Goal: Check status: Check status

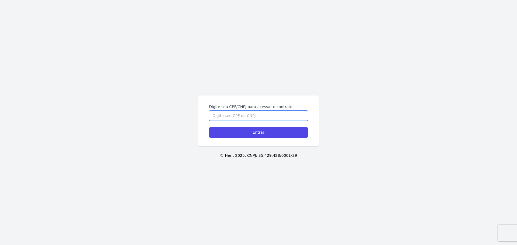
click at [254, 116] on input "Digite seu CPF/CNPJ para acessar o contrato" at bounding box center [258, 116] width 99 height 10
type input "07862107454"
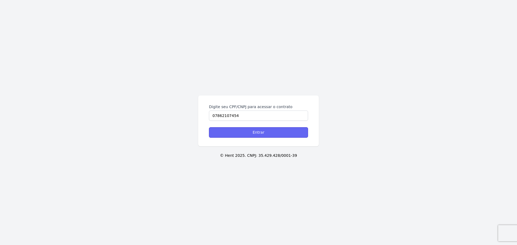
click at [258, 135] on input "Entrar" at bounding box center [258, 132] width 99 height 10
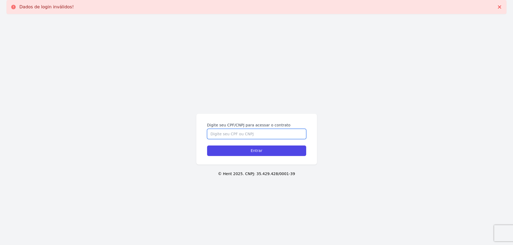
click at [213, 136] on input "Digite seu CPF/CNPJ para acessar o contrato" at bounding box center [256, 134] width 99 height 10
type input "07862107454"
click at [207, 146] on input "Entrar" at bounding box center [256, 151] width 99 height 10
click at [213, 136] on input "Digite seu CPF/CNPJ para acessar o contrato" at bounding box center [256, 134] width 99 height 10
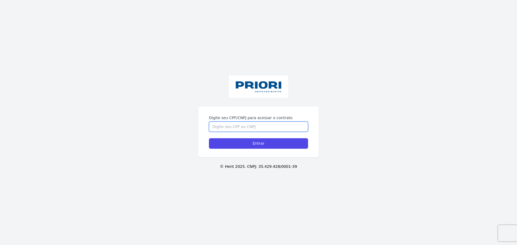
click at [251, 126] on input "Digite seu CPF/CNPJ para acessar o contrato" at bounding box center [258, 127] width 99 height 10
type input "07862107454"
click at [252, 139] on input "Entrar" at bounding box center [258, 143] width 99 height 10
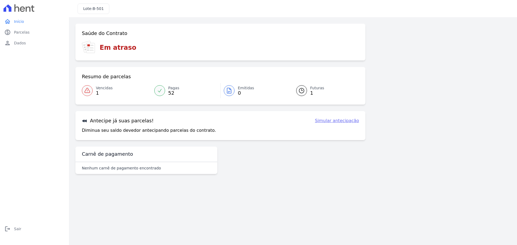
click at [303, 97] on link "Futuras 1" at bounding box center [324, 90] width 69 height 15
click at [90, 90] on icon at bounding box center [87, 90] width 6 height 6
click at [304, 91] on icon at bounding box center [301, 90] width 5 height 5
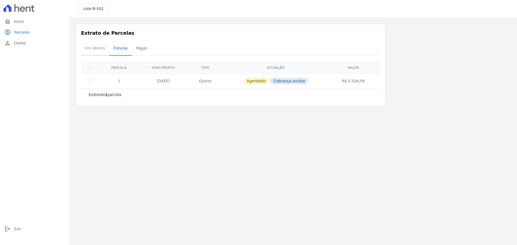
click at [101, 44] on span "Em Aberto" at bounding box center [95, 48] width 26 height 11
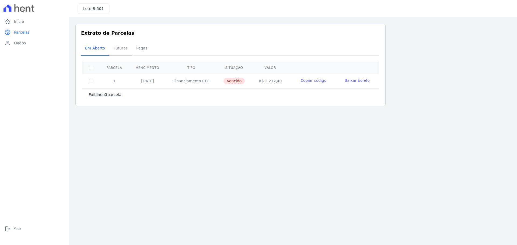
click at [121, 49] on span "Futuras" at bounding box center [120, 48] width 20 height 11
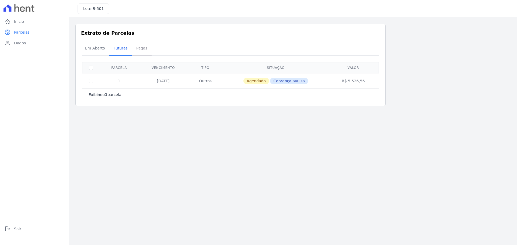
click at [141, 49] on span "Pagas" at bounding box center [141, 48] width 17 height 11
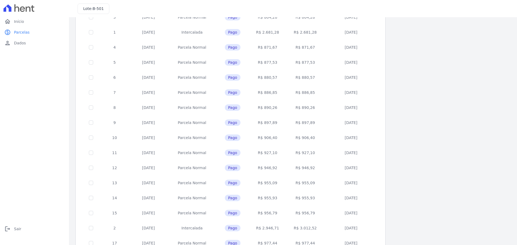
scroll to position [161, 0]
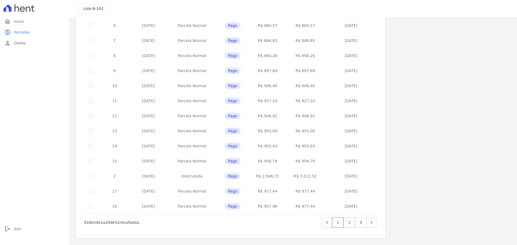
click at [348, 219] on link "2" at bounding box center [350, 223] width 12 height 10
click at [360, 225] on link "3" at bounding box center [361, 223] width 12 height 10
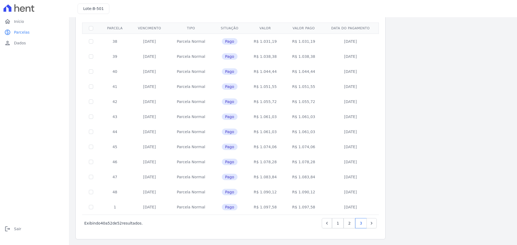
scroll to position [40, 0]
